Goal: Information Seeking & Learning: Learn about a topic

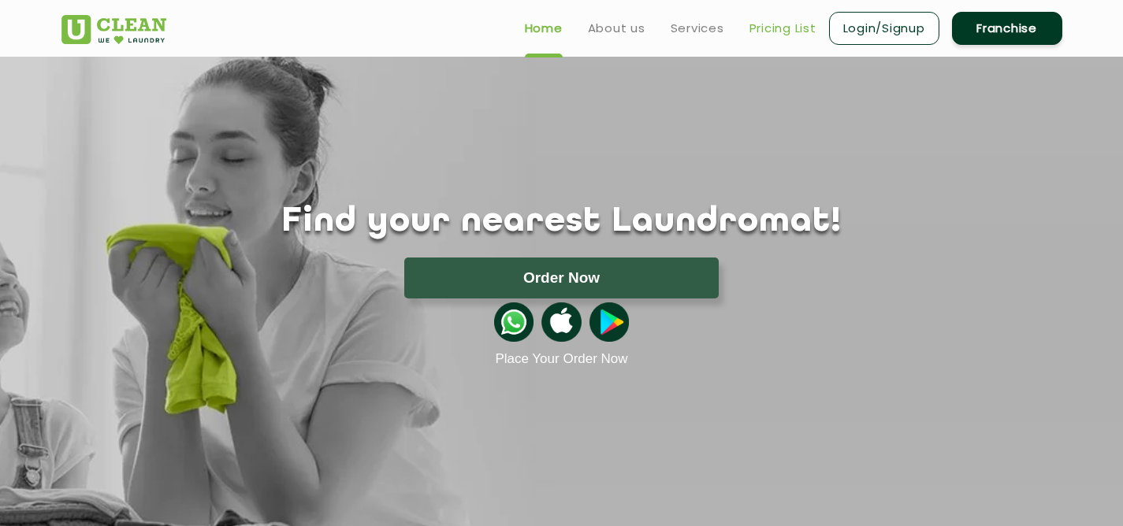
click at [783, 29] on link "Pricing List" at bounding box center [782, 28] width 67 height 19
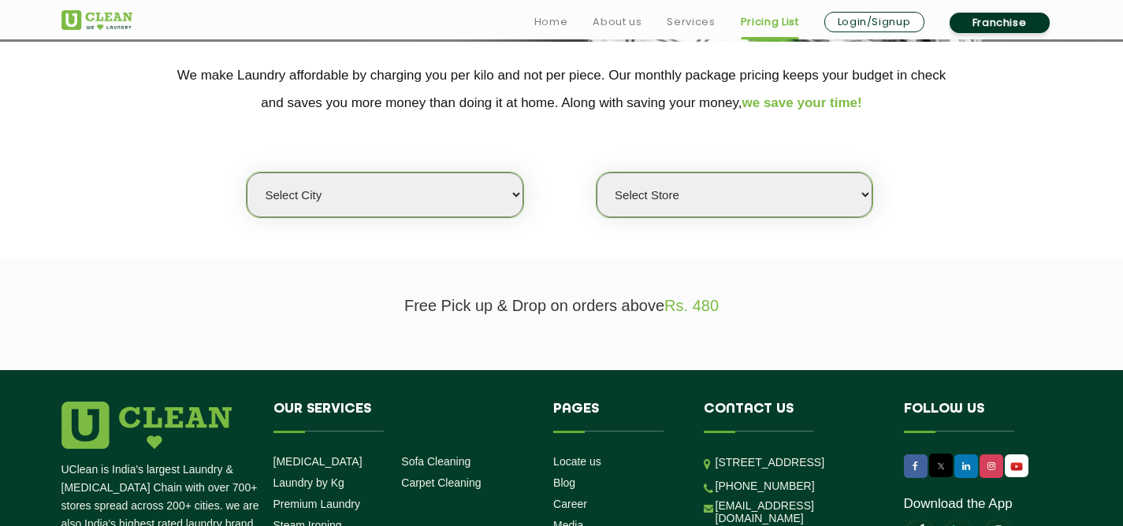
scroll to position [325, 0]
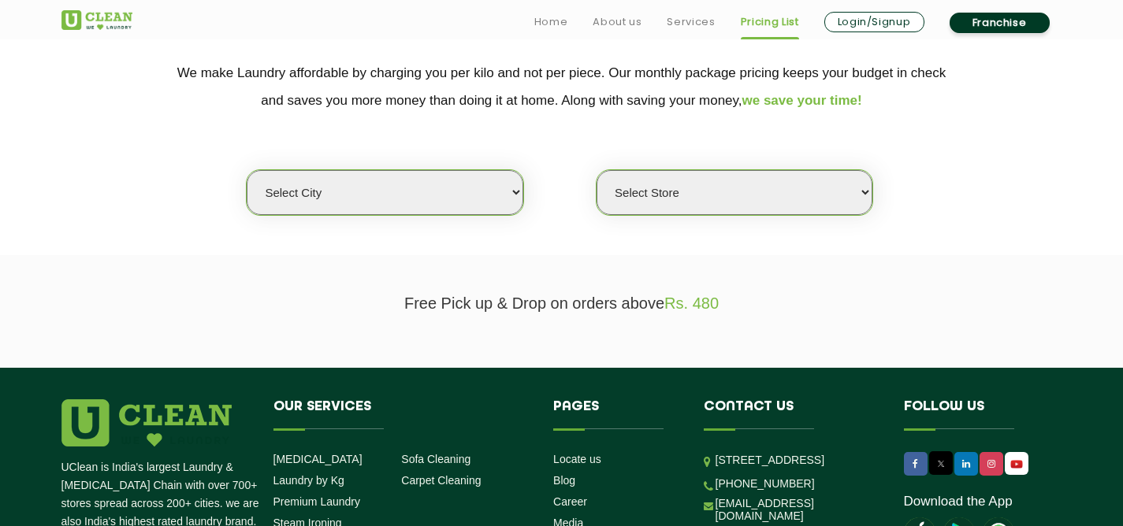
click at [418, 206] on select "Select city [GEOGRAPHIC_DATA] [GEOGRAPHIC_DATA] [GEOGRAPHIC_DATA] [GEOGRAPHIC_D…" at bounding box center [385, 192] width 276 height 45
click at [511, 180] on select "Select city [GEOGRAPHIC_DATA] [GEOGRAPHIC_DATA] [GEOGRAPHIC_DATA] [GEOGRAPHIC_D…" at bounding box center [385, 192] width 276 height 45
select select "5"
click at [247, 170] on select "Select city [GEOGRAPHIC_DATA] [GEOGRAPHIC_DATA] [GEOGRAPHIC_DATA] [GEOGRAPHIC_D…" at bounding box center [385, 192] width 276 height 45
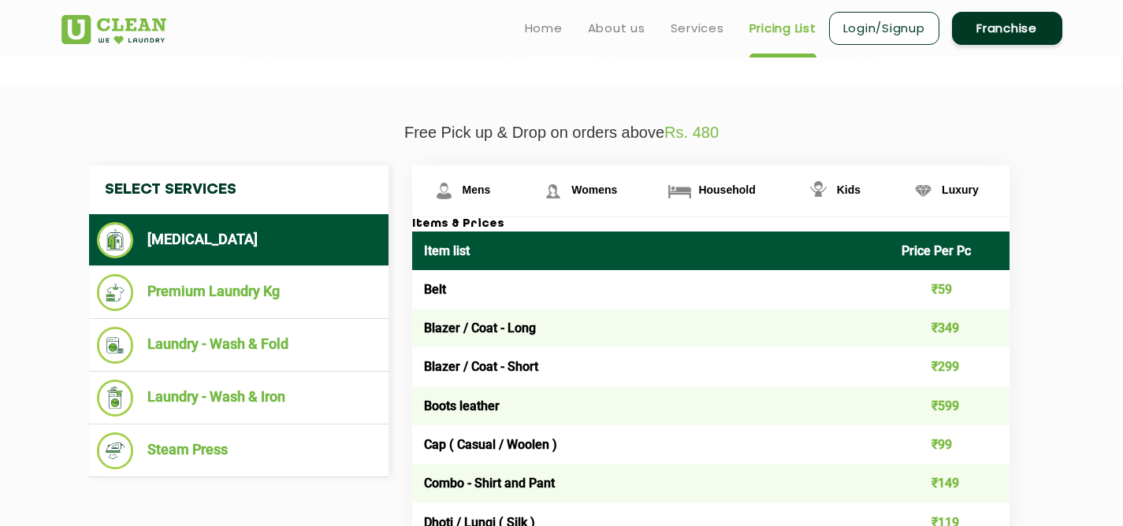
scroll to position [446, 0]
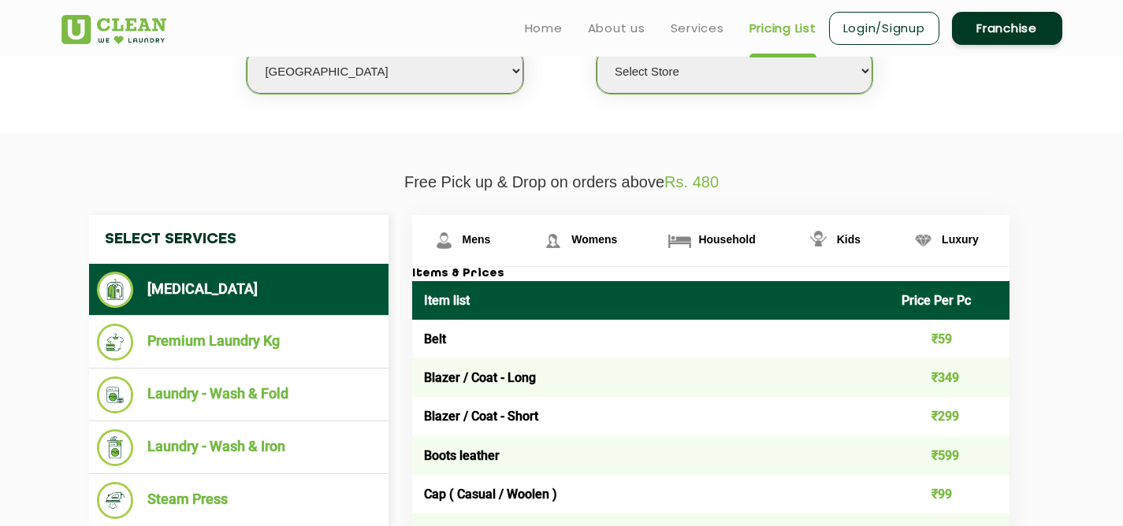
click at [741, 80] on select "Select Store UClean Narsingi UClean Nizampet UClean Sangareddy UClean Gachibowl…" at bounding box center [735, 71] width 276 height 45
click at [597, 49] on select "Select Store UClean Narsingi UClean Nizampet UClean Sangareddy UClean Gachibowl…" at bounding box center [735, 71] width 276 height 45
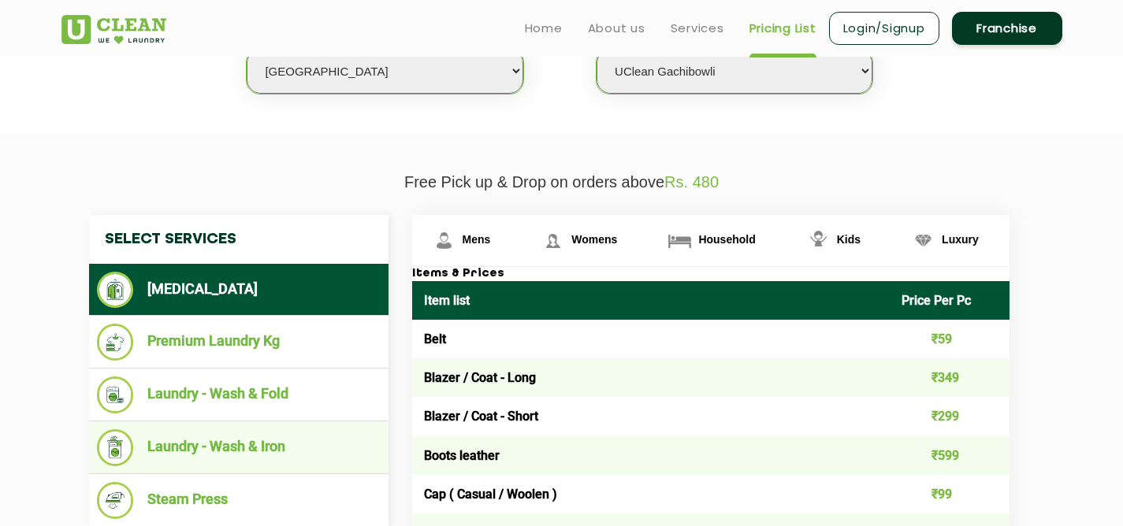
click at [240, 442] on li "Laundry - Wash & Iron" at bounding box center [239, 447] width 284 height 37
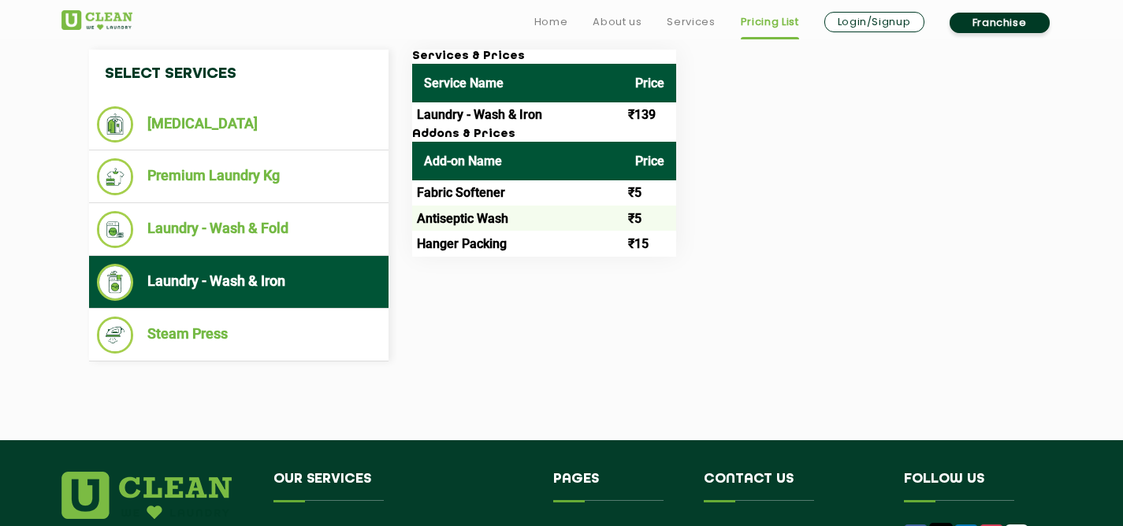
scroll to position [616, 0]
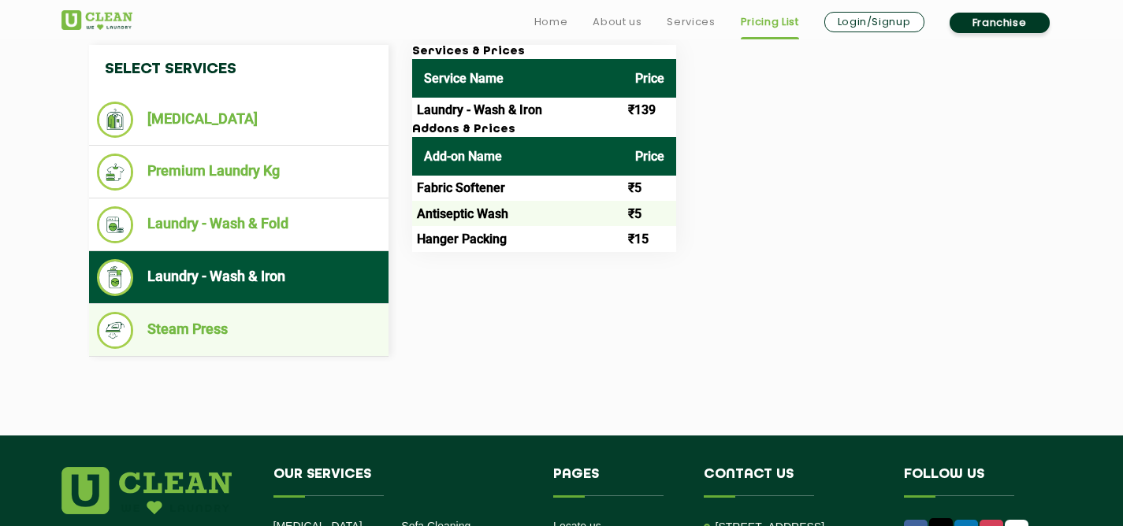
click at [327, 310] on ul "Steam Press" at bounding box center [238, 330] width 299 height 53
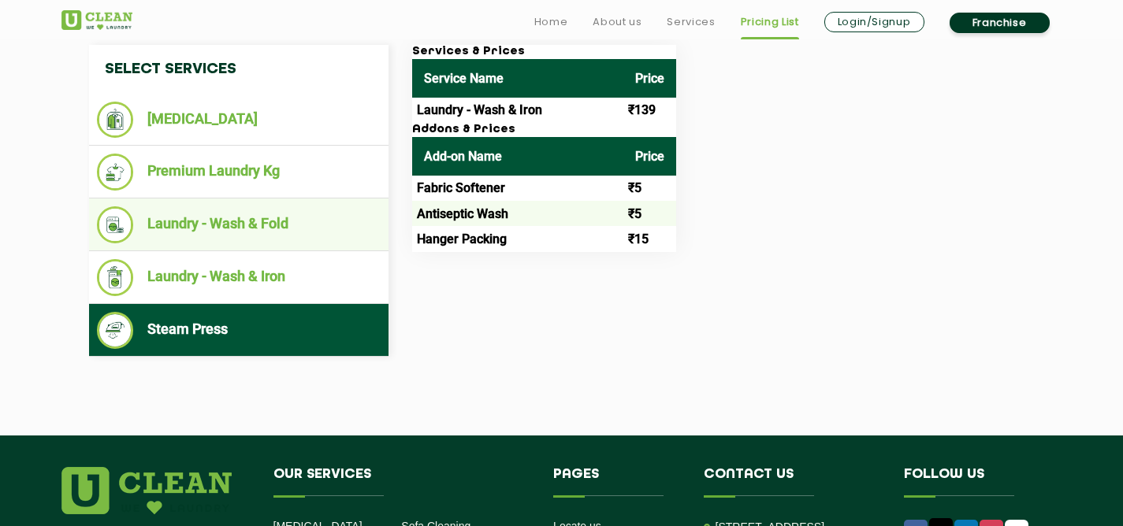
click at [302, 245] on ul "Laundry - Wash & Fold" at bounding box center [238, 225] width 299 height 53
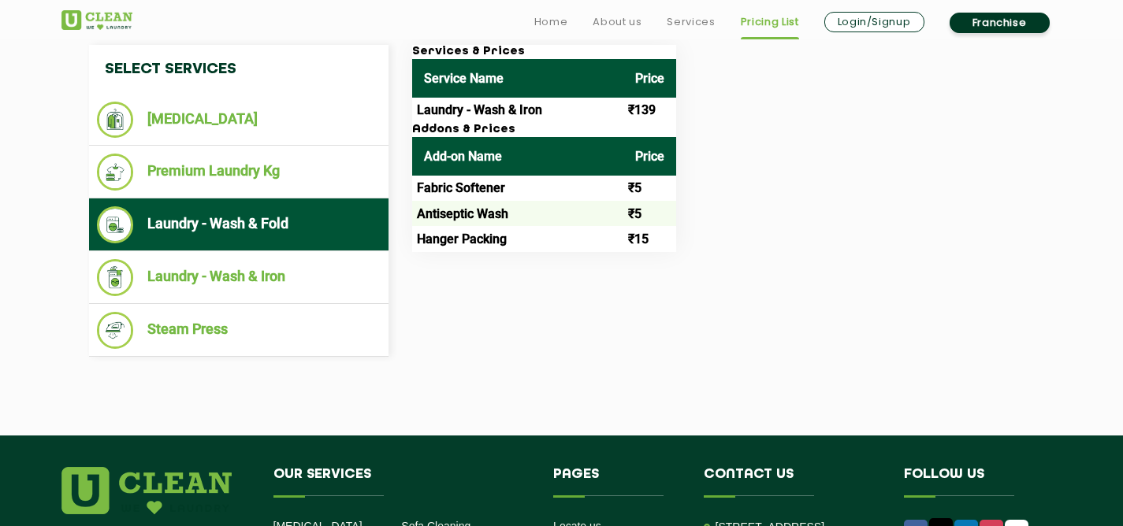
click at [284, 214] on li "Laundry - Wash & Fold" at bounding box center [239, 224] width 284 height 37
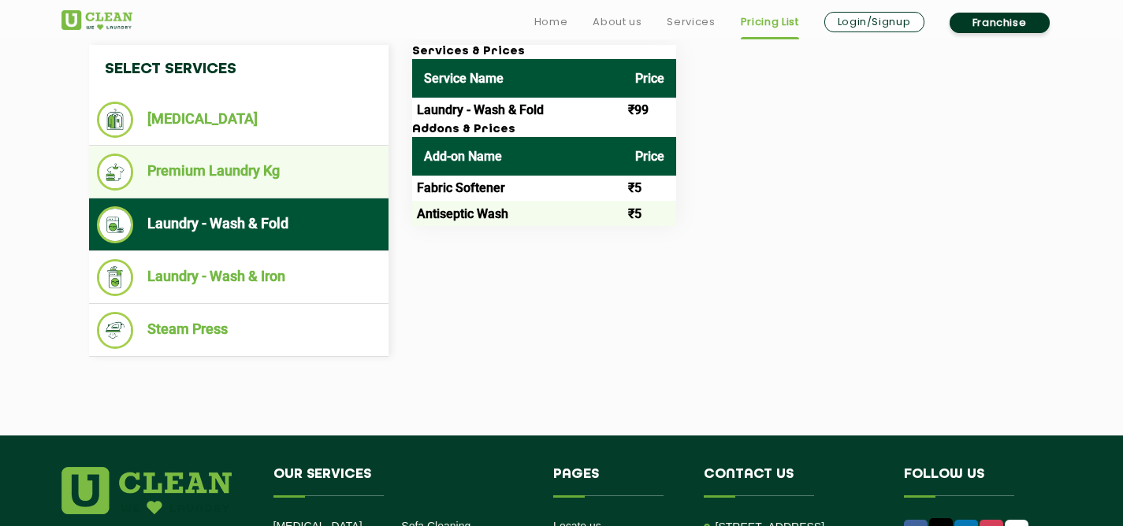
click at [285, 172] on li "Premium Laundry Kg" at bounding box center [239, 172] width 284 height 37
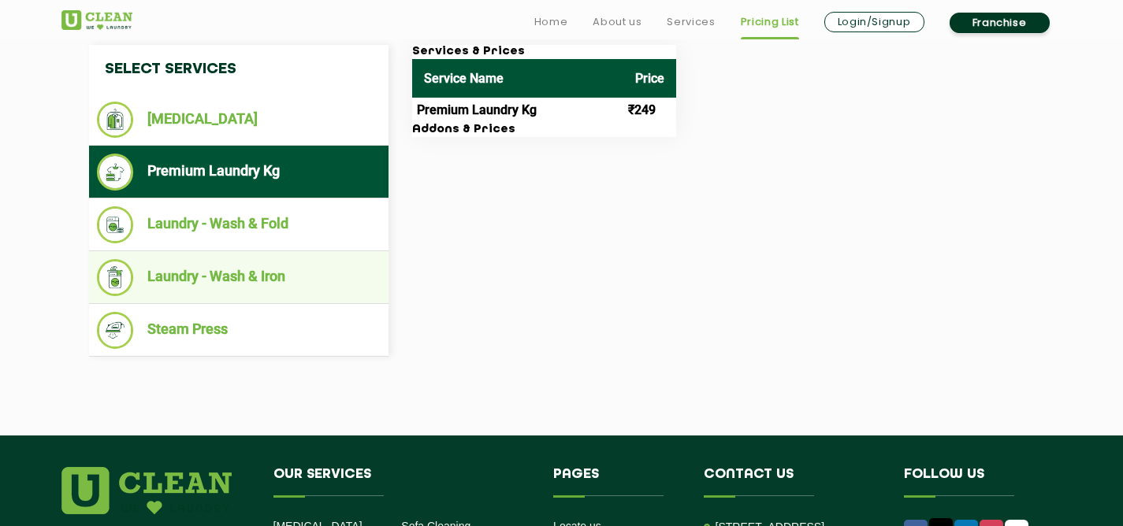
click at [259, 266] on li "Laundry - Wash & Iron" at bounding box center [239, 277] width 284 height 37
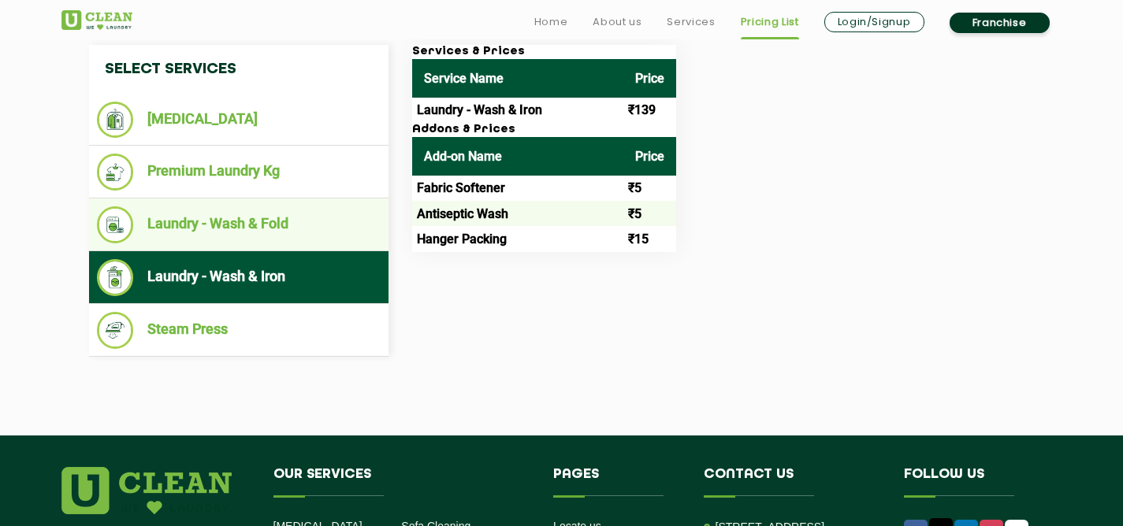
click at [260, 244] on li "Laundry - Wash & Fold" at bounding box center [239, 224] width 284 height 37
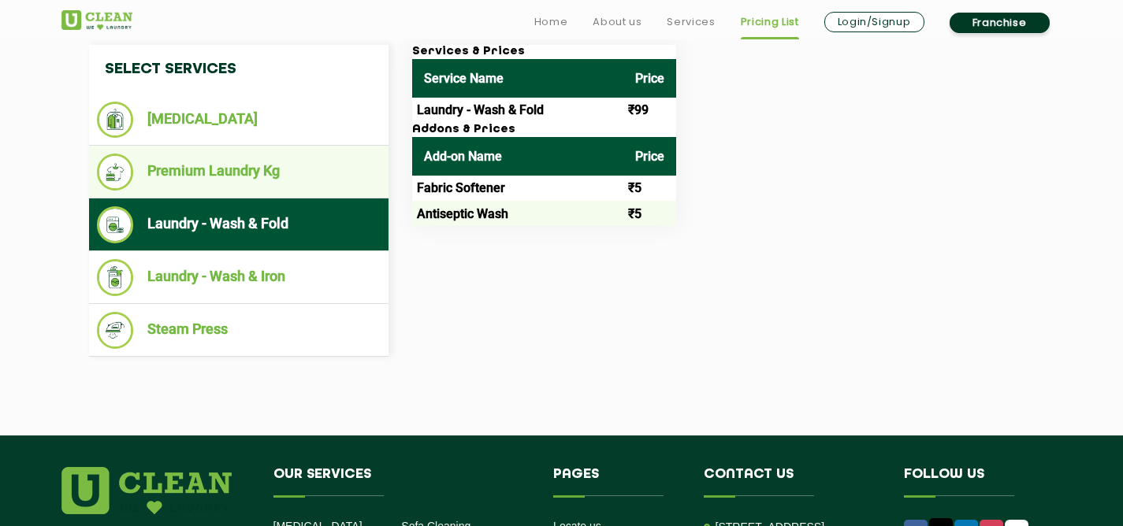
click at [258, 191] on li "Premium Laundry Kg" at bounding box center [239, 172] width 284 height 37
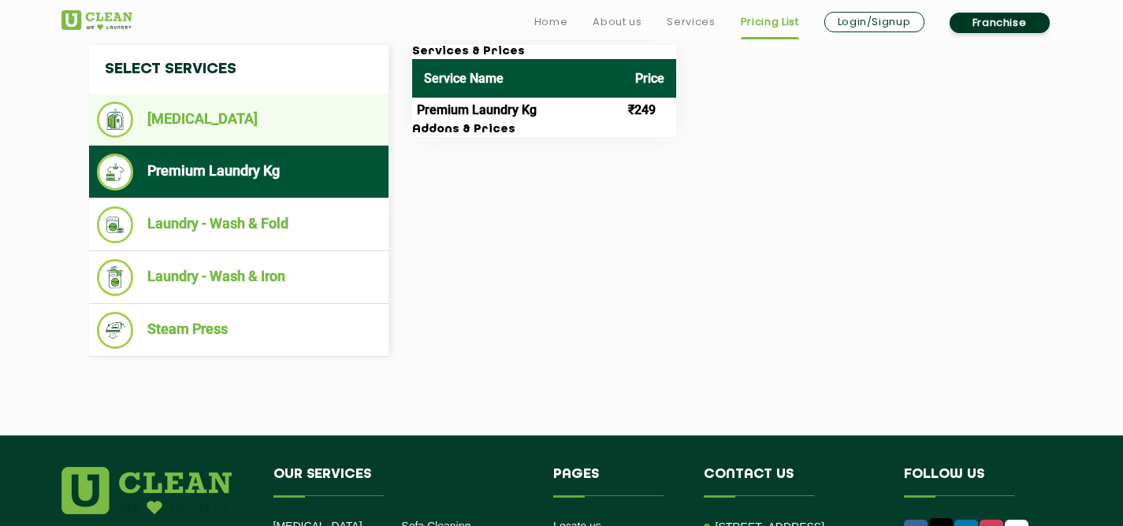
click at [249, 134] on li "[MEDICAL_DATA]" at bounding box center [239, 120] width 284 height 36
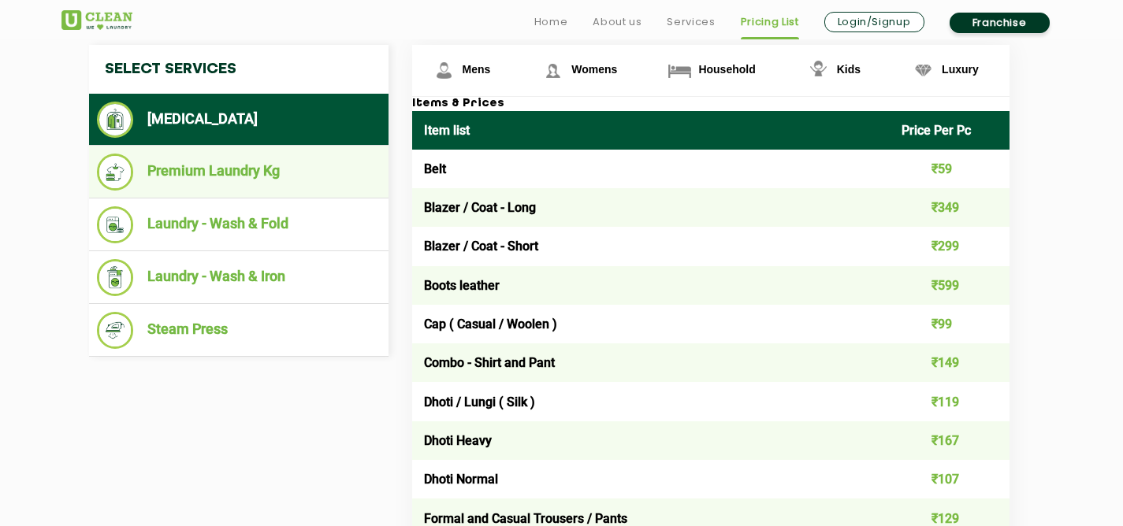
click at [247, 171] on li "Premium Laundry Kg" at bounding box center [239, 172] width 284 height 37
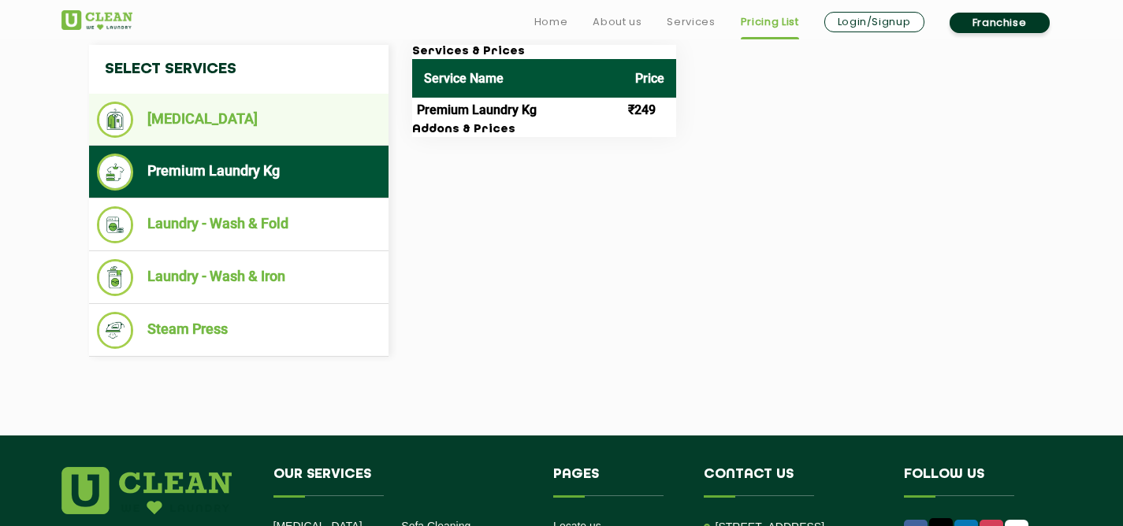
click at [251, 130] on li "[MEDICAL_DATA]" at bounding box center [239, 120] width 284 height 36
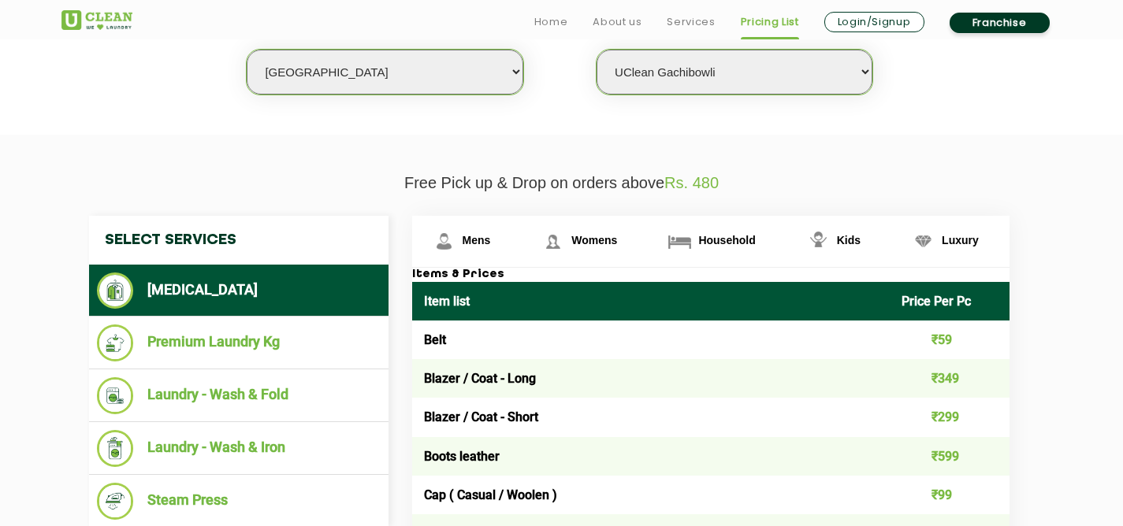
scroll to position [482, 0]
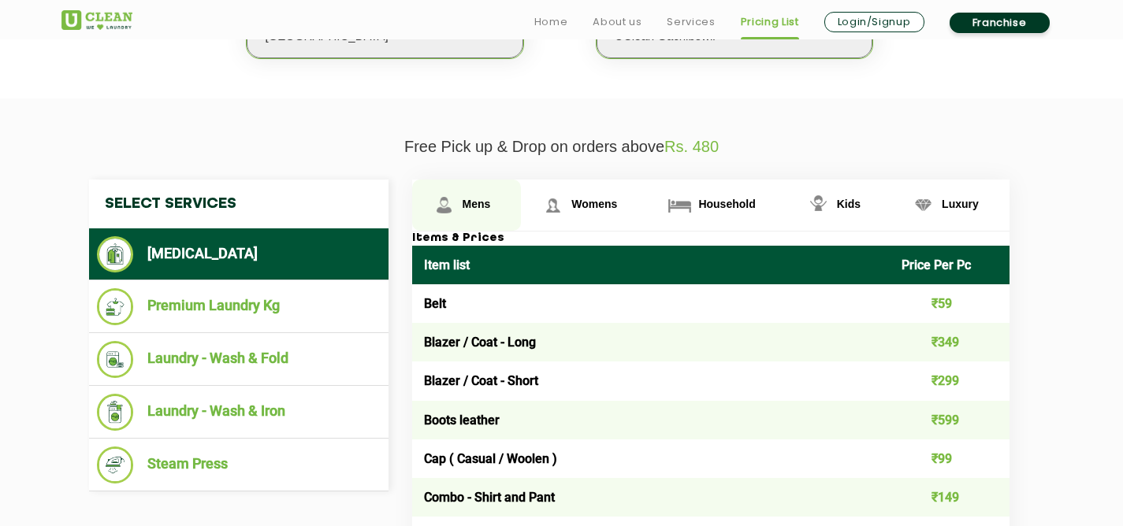
click at [482, 206] on span "Mens" at bounding box center [477, 204] width 28 height 13
click at [491, 195] on link "Mens" at bounding box center [467, 205] width 110 height 51
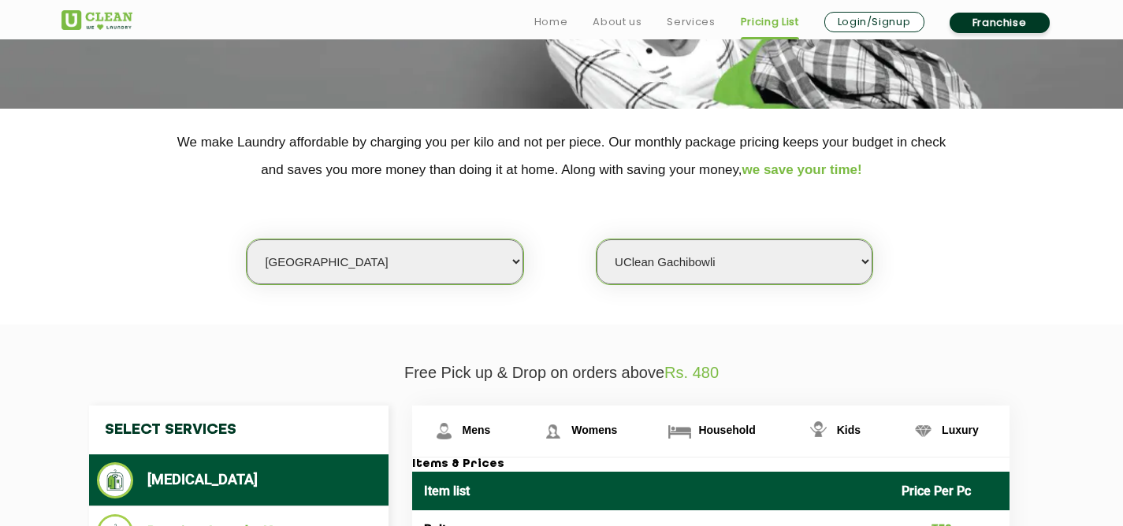
scroll to position [312, 0]
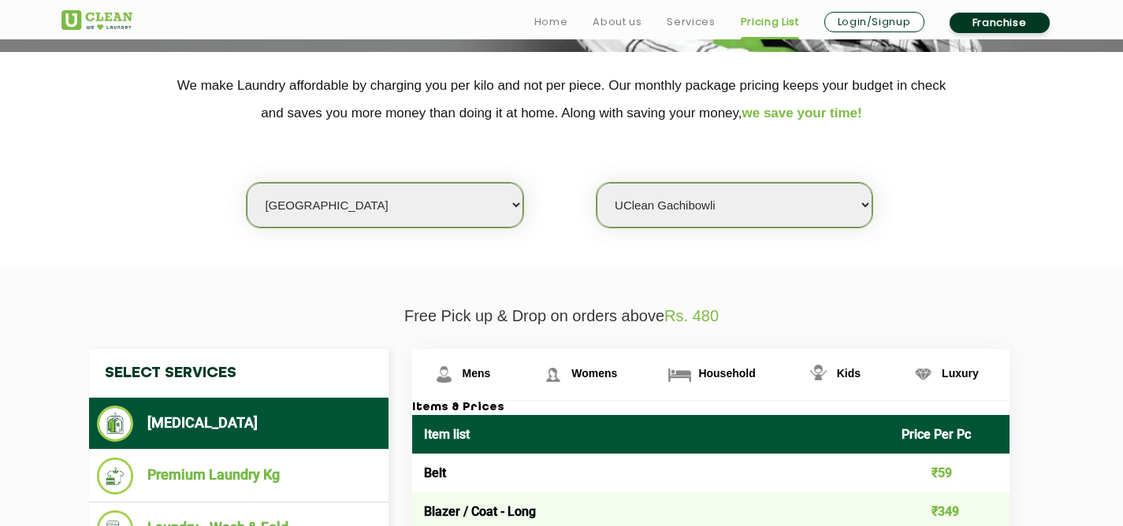
click at [675, 193] on select "Select Store UClean Narsingi UClean Nizampet UClean Sangareddy UClean Gachibowl…" at bounding box center [735, 205] width 276 height 45
select select "383"
click at [597, 183] on select "Select Store UClean Narsingi UClean Nizampet UClean Sangareddy UClean Gachibowl…" at bounding box center [735, 205] width 276 height 45
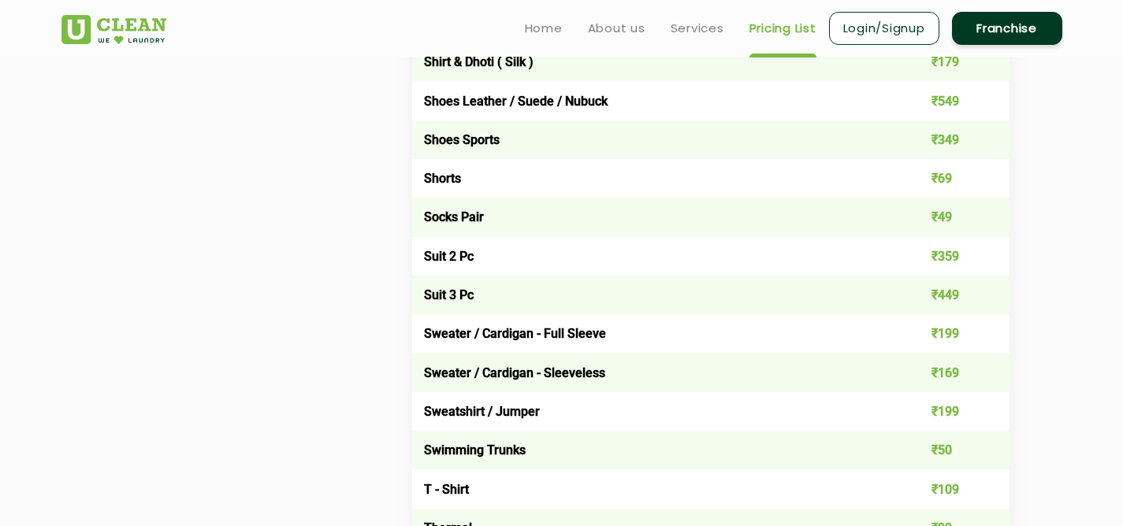
scroll to position [2391, 0]
